Goal: Navigation & Orientation: Find specific page/section

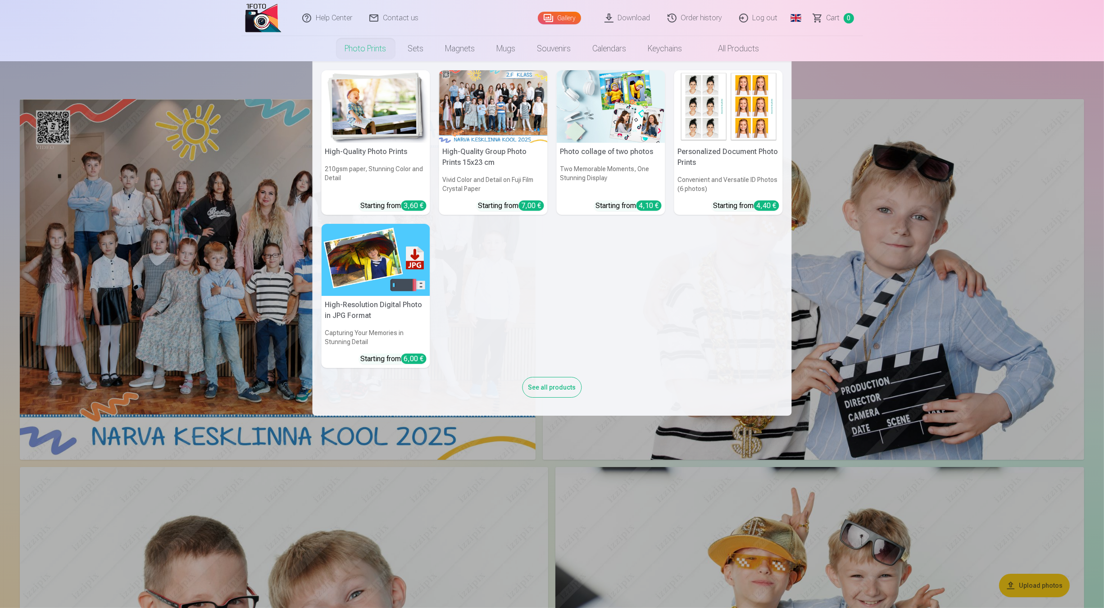
click at [390, 124] on img at bounding box center [375, 106] width 109 height 72
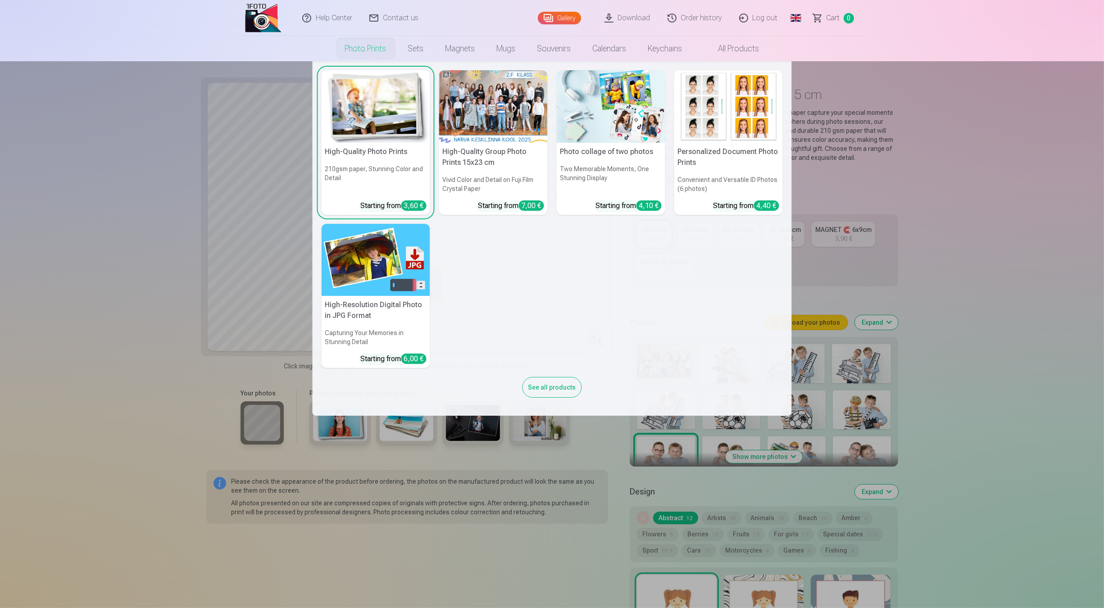
click at [634, 105] on img at bounding box center [611, 106] width 109 height 72
